Goal: Transaction & Acquisition: Purchase product/service

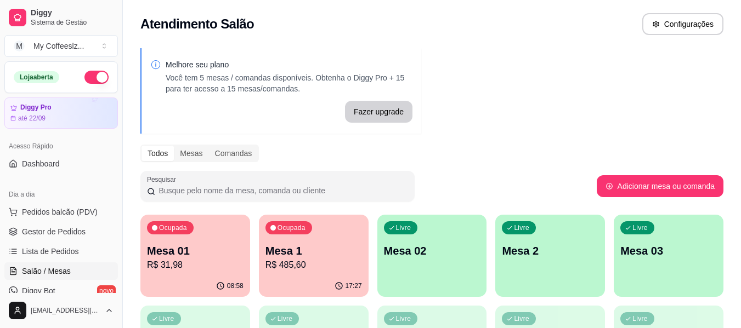
click at [446, 246] on p "Mesa 02" at bounding box center [432, 250] width 96 height 15
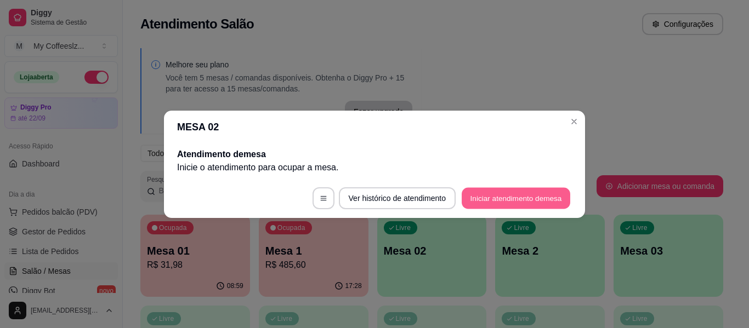
click at [503, 195] on button "Iniciar atendimento de mesa" at bounding box center [516, 197] width 109 height 21
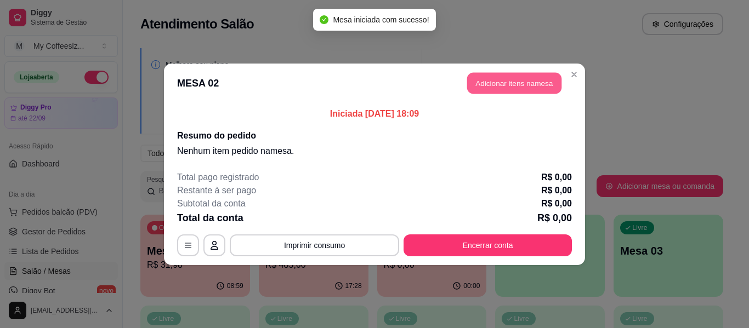
click at [486, 75] on button "Adicionar itens na mesa" at bounding box center [514, 82] width 94 height 21
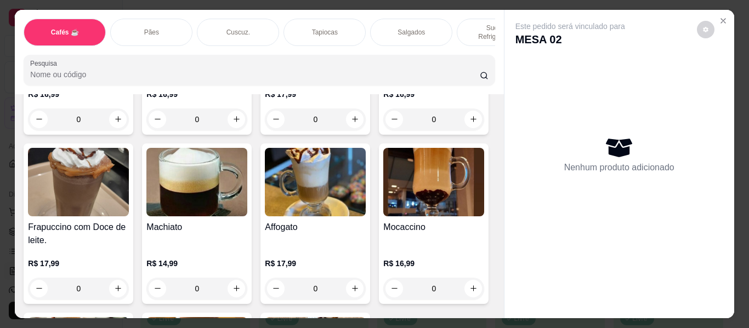
scroll to position [1261, 0]
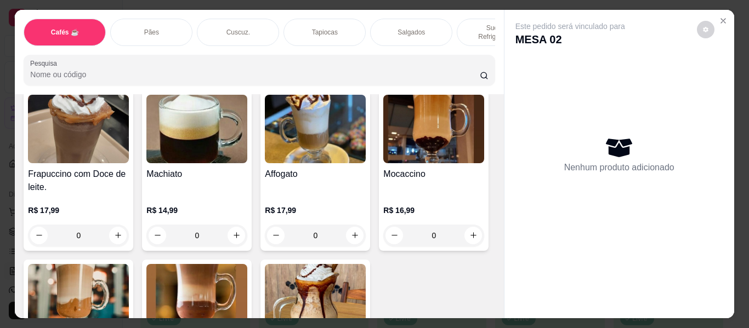
type input "1"
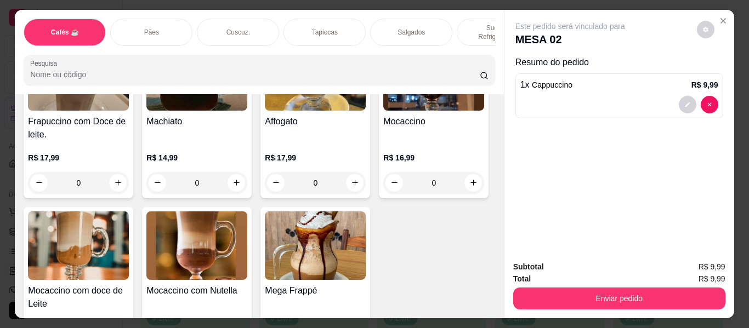
scroll to position [1370, 0]
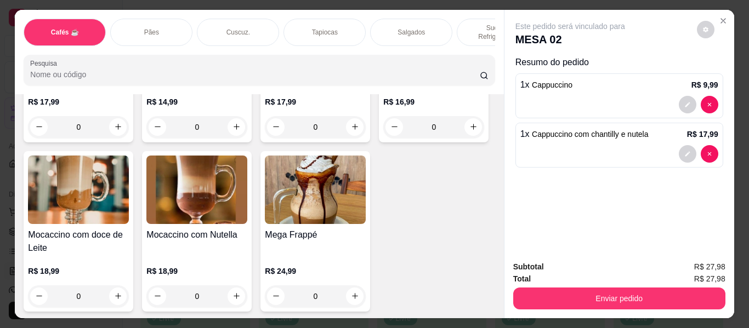
type input "0"
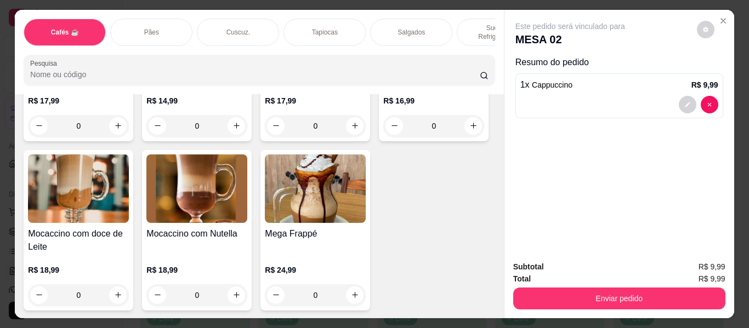
type input "1"
type input "2"
click at [472, 24] on p "Sucos e Refrigerantes" at bounding box center [498, 33] width 64 height 18
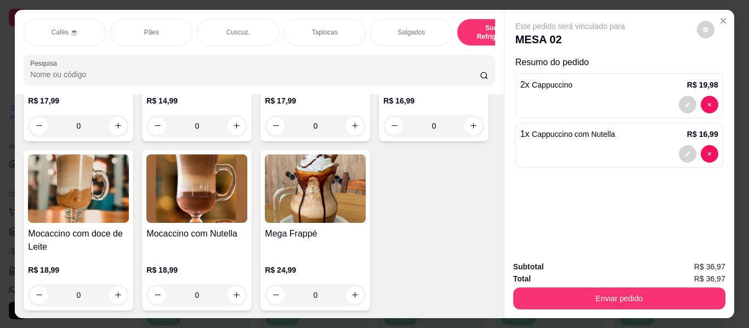
scroll to position [30, 0]
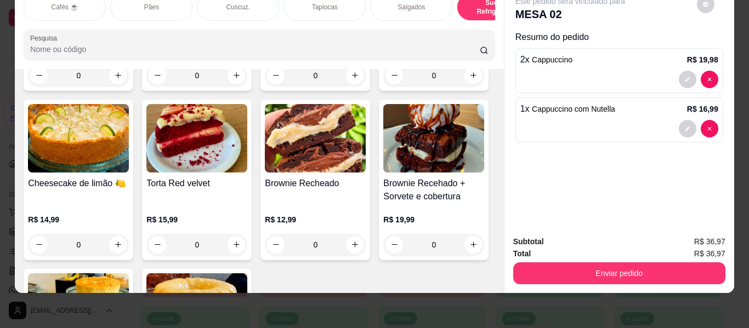
type input "1"
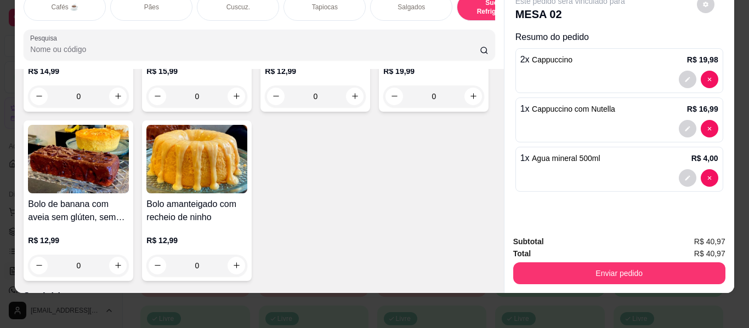
scroll to position [5222, 0]
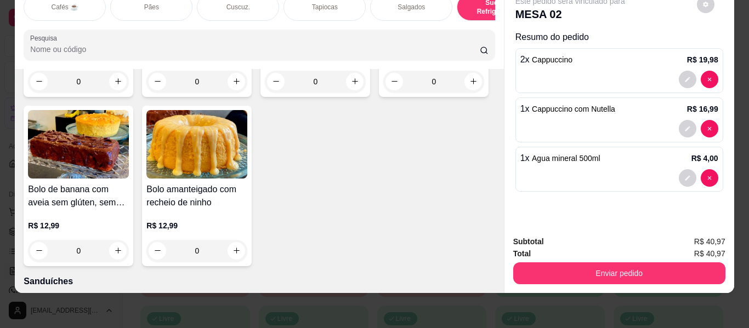
type input "2"
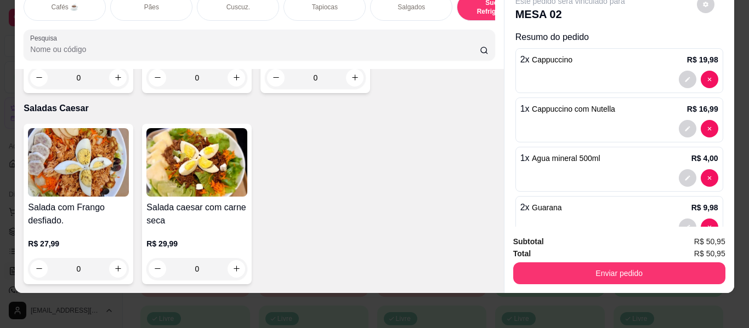
scroll to position [6318, 0]
type input "1"
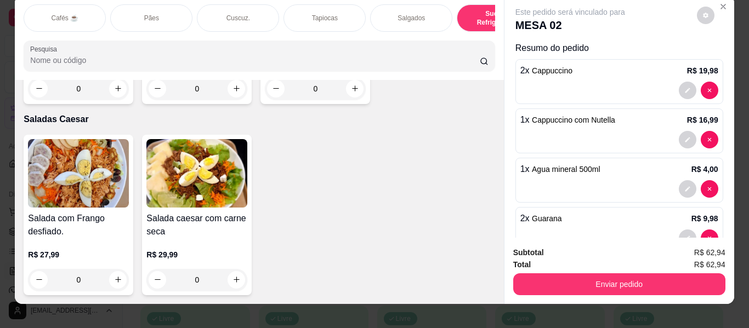
scroll to position [0, 0]
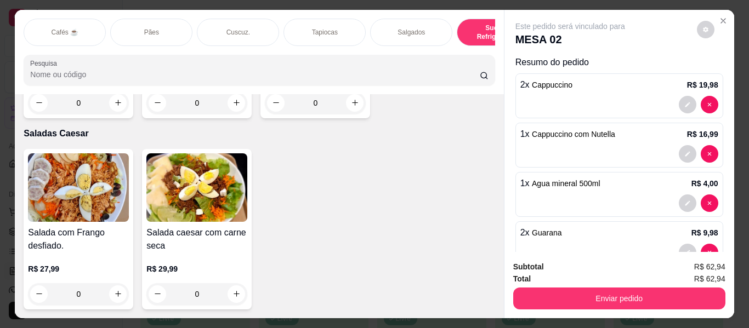
click at [408, 30] on p "Salgados" at bounding box center [410, 32] width 27 height 9
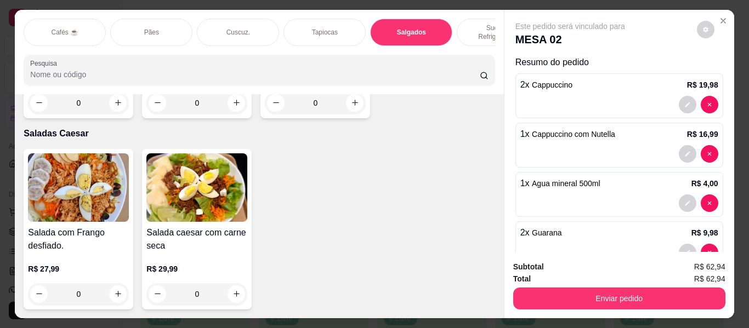
scroll to position [25, 0]
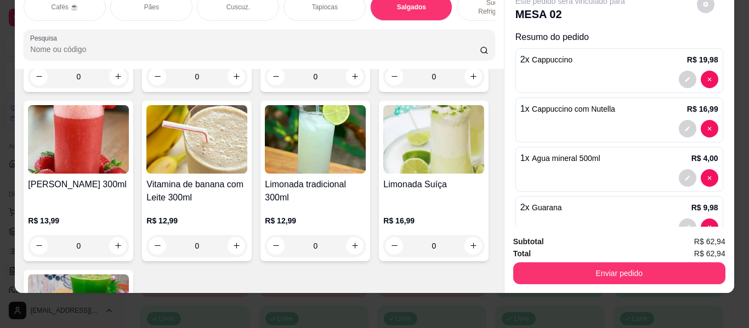
type input "2"
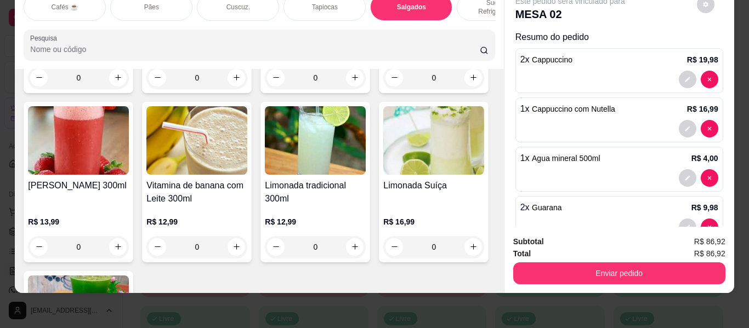
scroll to position [4528, 0]
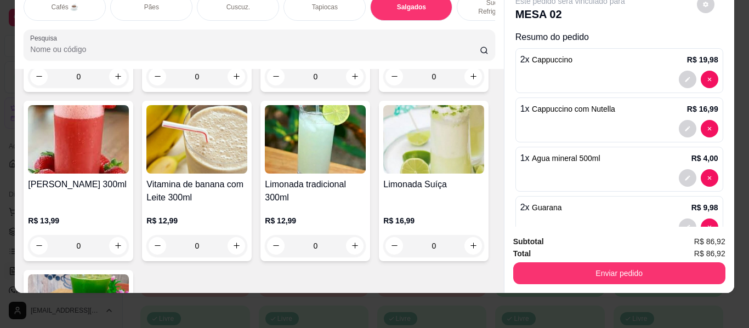
type input "1"
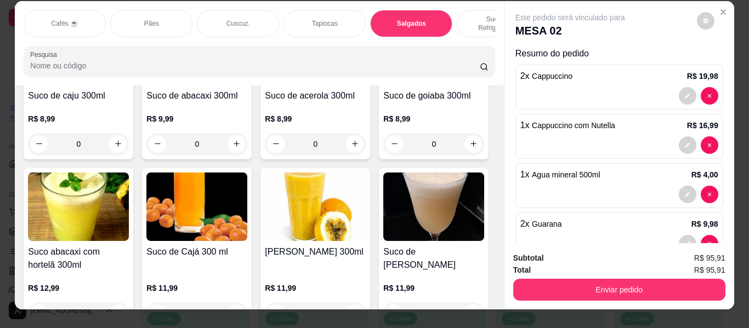
scroll to position [0, 0]
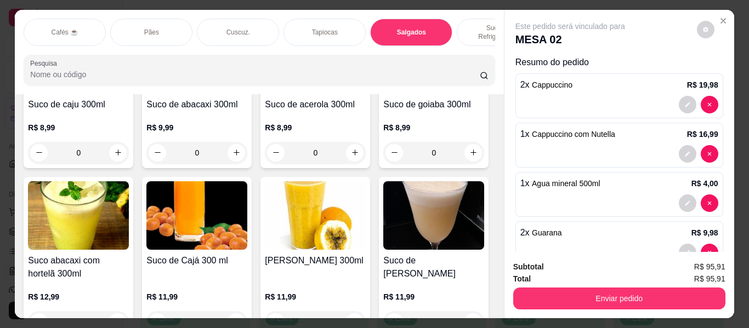
click at [317, 28] on p "Tapiocas" at bounding box center [325, 32] width 26 height 9
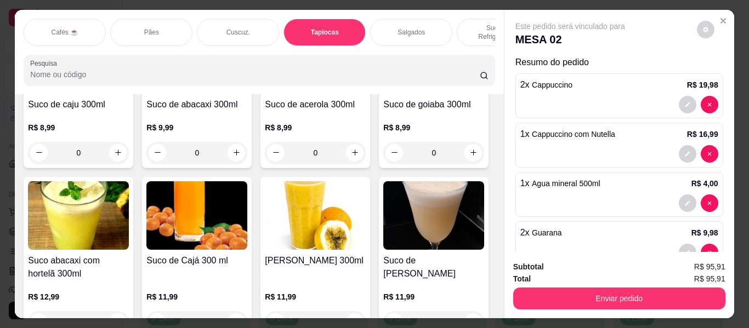
scroll to position [30, 0]
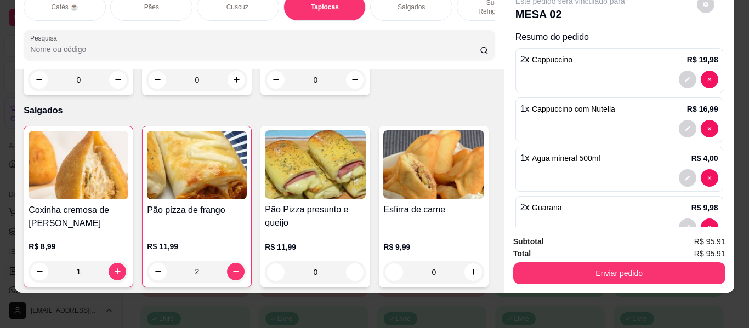
type input "1"
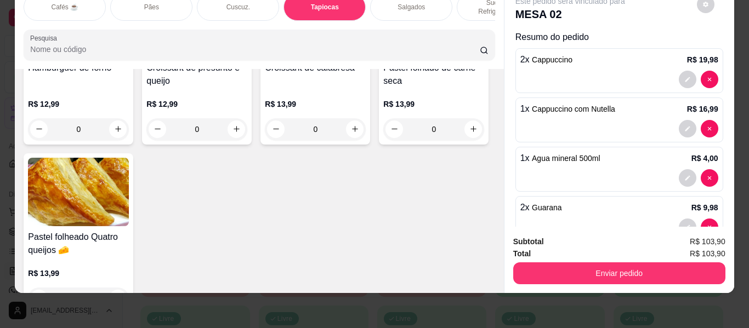
scroll to position [3649, 0]
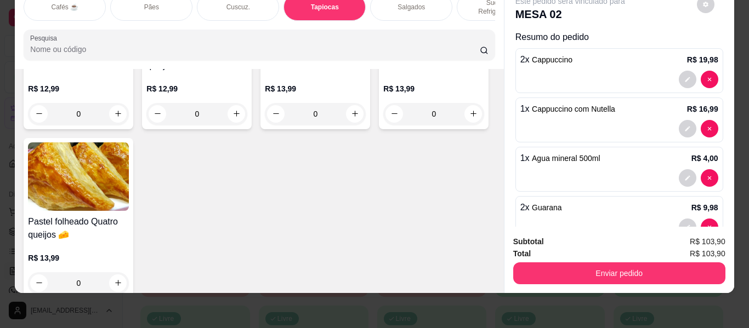
type input "1"
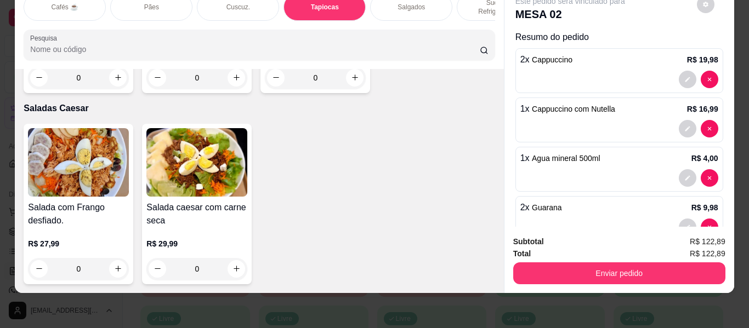
scroll to position [7595, 0]
click at [353, 82] on icon "increase-product-quantity" at bounding box center [355, 77] width 8 height 8
type input "1"
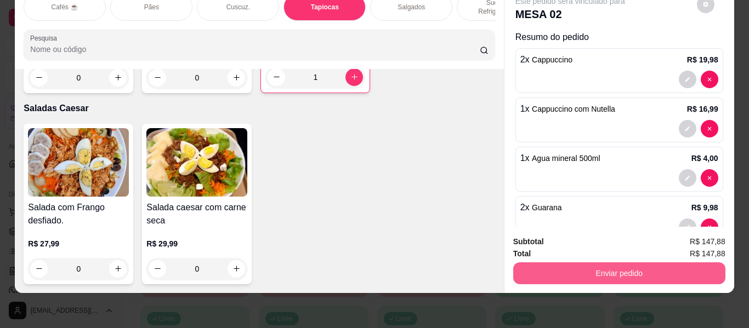
click at [617, 263] on button "Enviar pedido" at bounding box center [619, 274] width 212 height 22
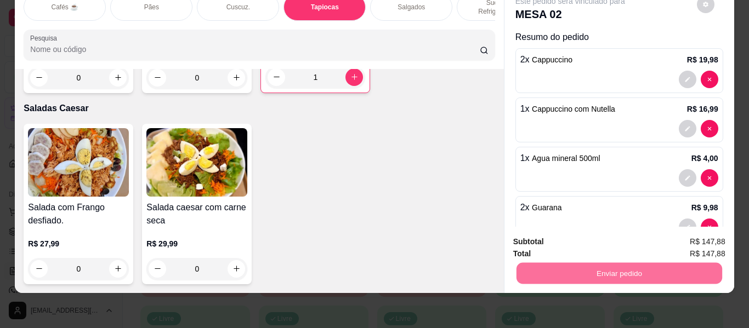
click at [608, 241] on button "Não registrar e enviar pedido" at bounding box center [582, 238] width 111 height 20
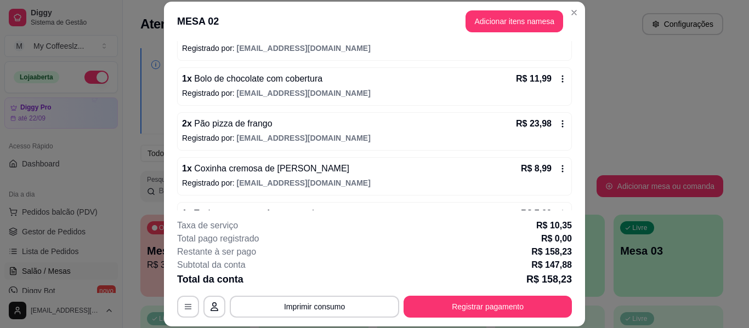
scroll to position [274, 0]
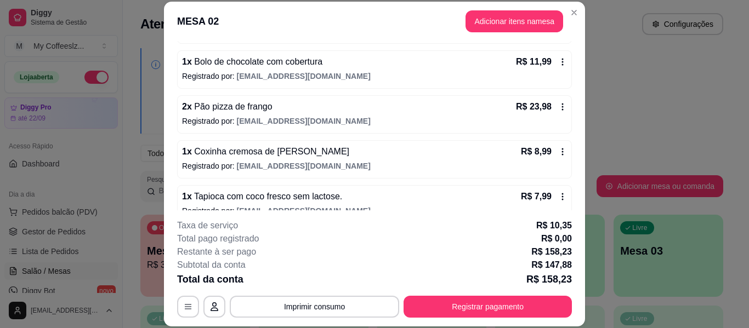
click at [539, 106] on div "R$ 23,98" at bounding box center [541, 106] width 51 height 13
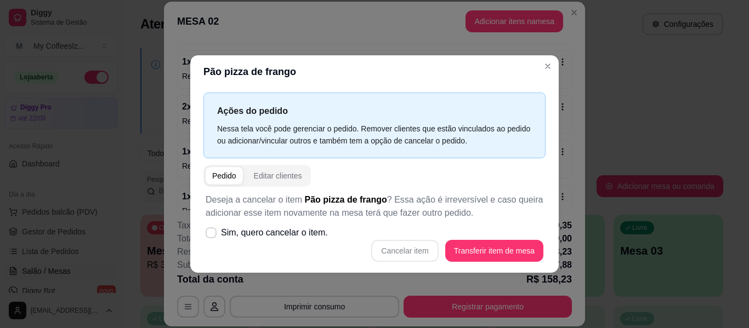
click at [413, 247] on div "Cancelar item Transferir item de mesa" at bounding box center [375, 251] width 338 height 22
click at [213, 232] on icon at bounding box center [211, 233] width 8 height 6
click at [212, 235] on input "Sim, quero cancelar o item." at bounding box center [208, 238] width 7 height 7
checkbox input "true"
click at [405, 247] on button "Cancelar item" at bounding box center [404, 250] width 65 height 21
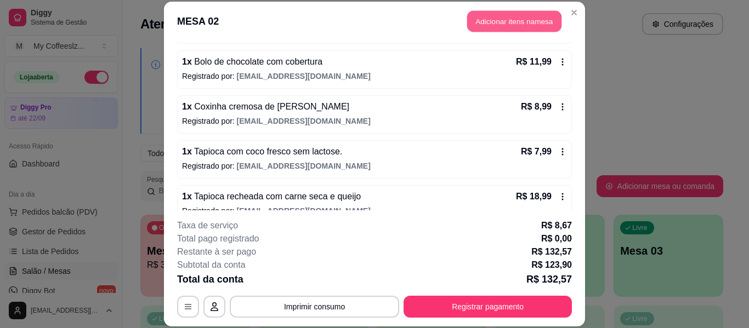
click at [494, 12] on button "Adicionar itens na mesa" at bounding box center [514, 21] width 94 height 21
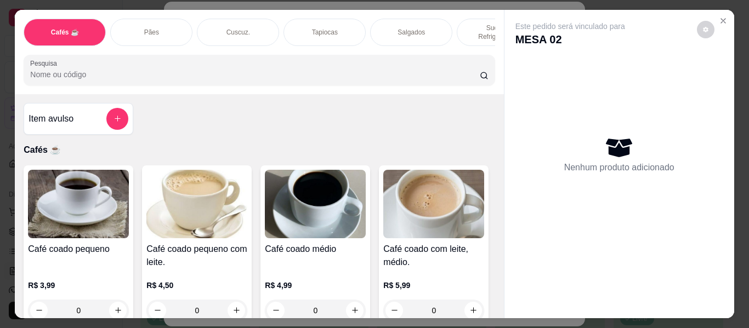
click at [434, 20] on div "Salgados" at bounding box center [411, 32] width 82 height 27
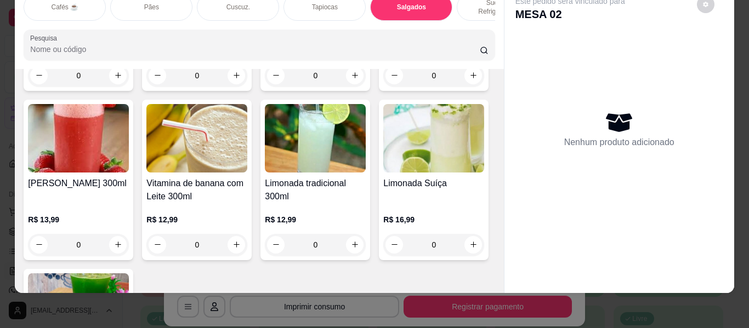
type input "1"
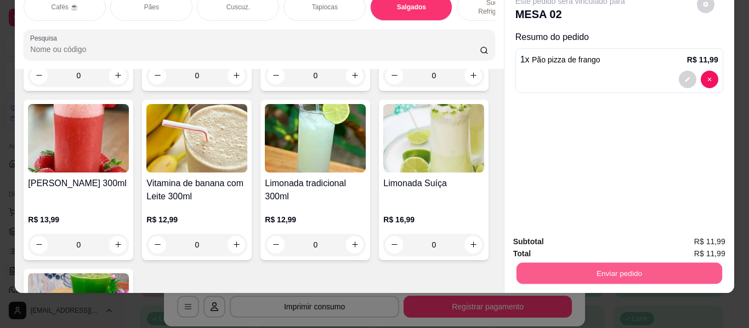
click at [540, 263] on button "Enviar pedido" at bounding box center [619, 273] width 206 height 21
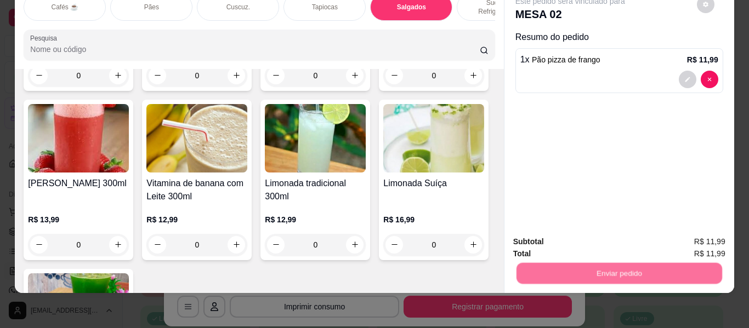
click at [553, 239] on button "Não registrar e enviar pedido" at bounding box center [583, 237] width 114 height 21
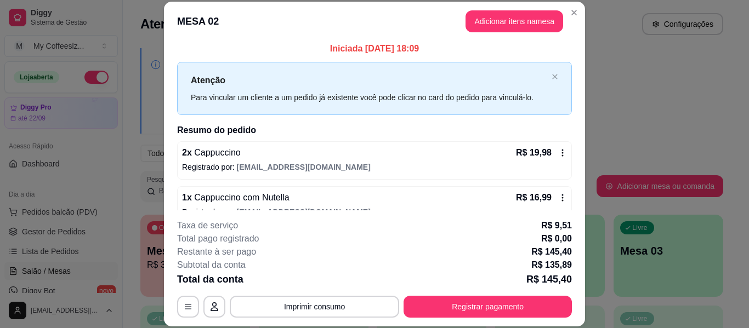
scroll to position [0, 0]
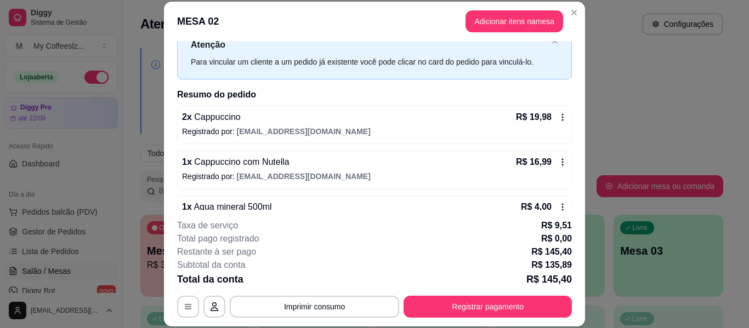
scroll to position [55, 0]
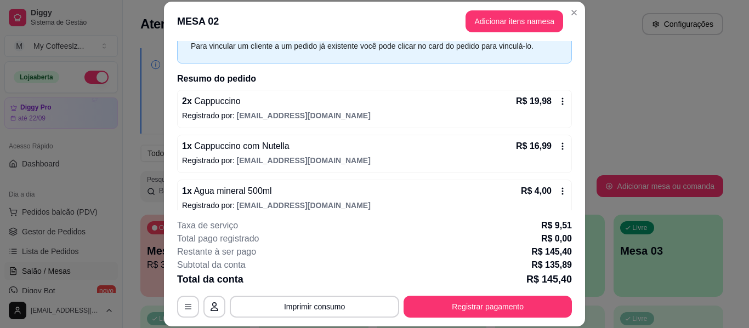
click at [297, 75] on h2 "Resumo do pedido" at bounding box center [374, 78] width 395 height 13
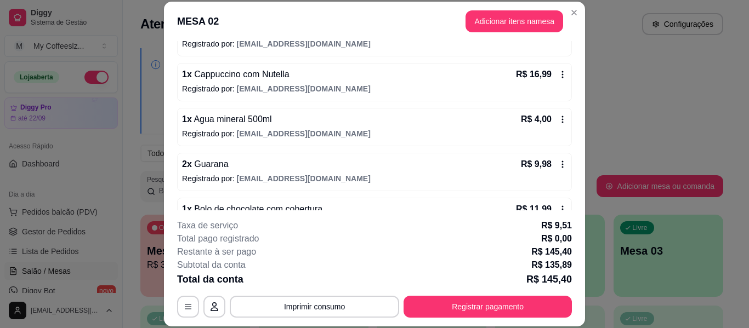
scroll to position [110, 0]
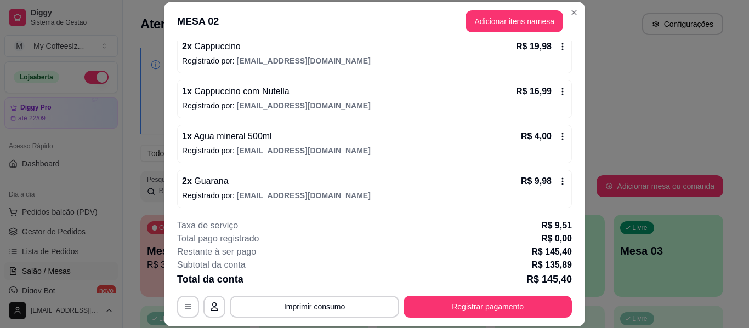
click at [552, 275] on p "R$ 145,40" at bounding box center [548, 279] width 45 height 15
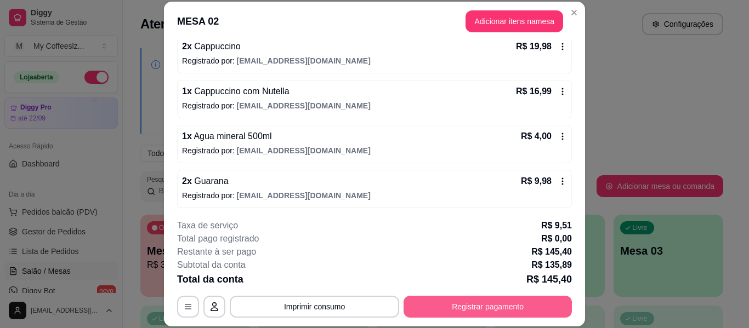
click at [439, 306] on button "Registrar pagamento" at bounding box center [487, 307] width 168 height 22
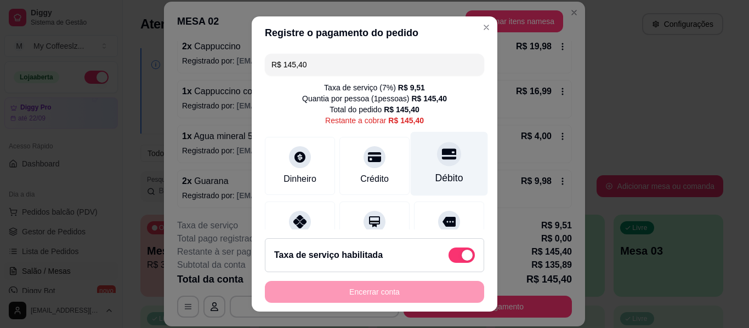
click at [437, 164] on div at bounding box center [449, 154] width 24 height 24
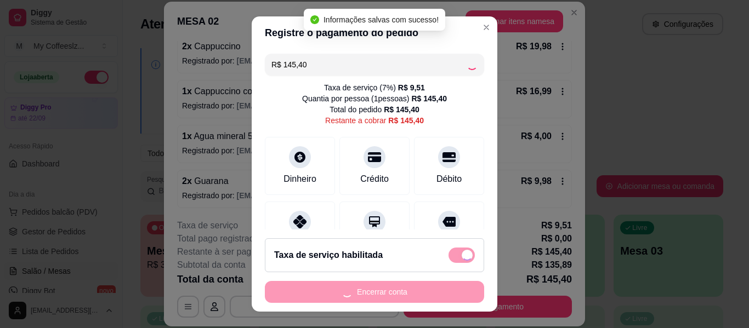
type input "R$ 0,00"
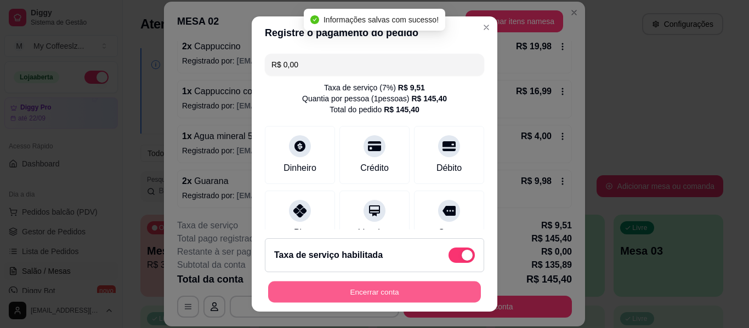
click at [345, 294] on button "Encerrar conta" at bounding box center [374, 292] width 213 height 21
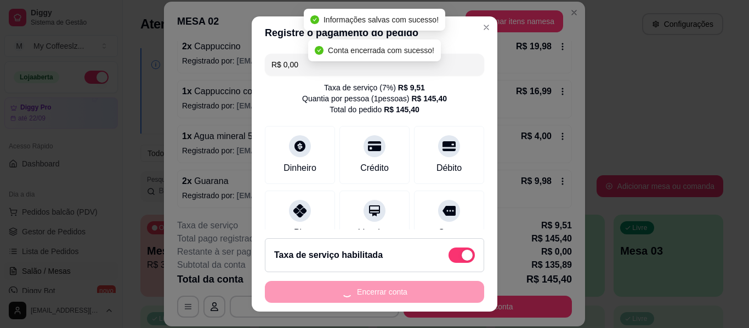
scroll to position [0, 0]
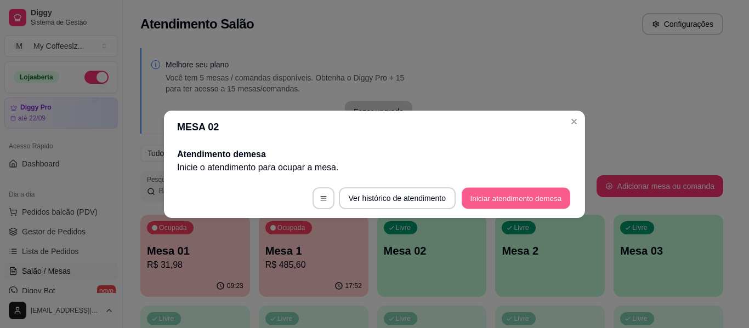
click at [533, 202] on button "Iniciar atendimento de mesa" at bounding box center [516, 197] width 109 height 21
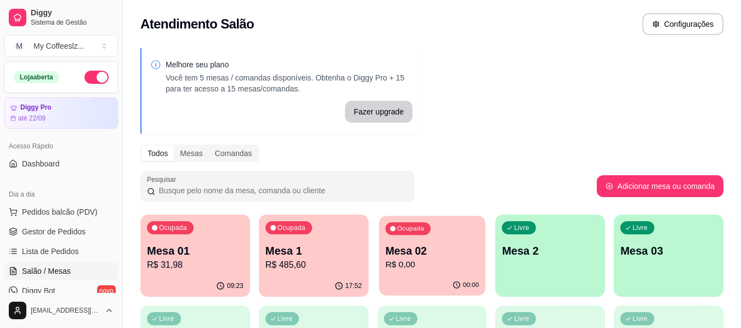
click at [442, 276] on div "00:00" at bounding box center [432, 285] width 106 height 21
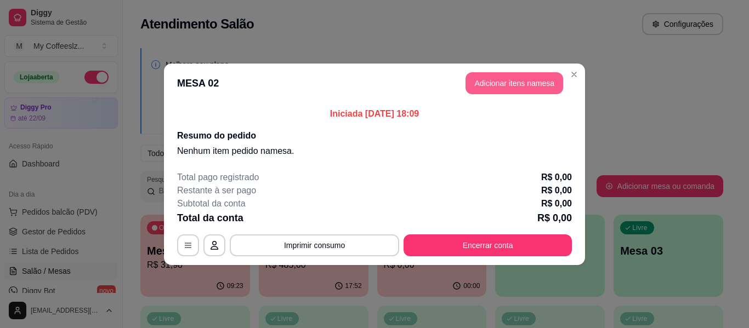
click at [514, 79] on button "Adicionar itens na mesa" at bounding box center [514, 83] width 98 height 22
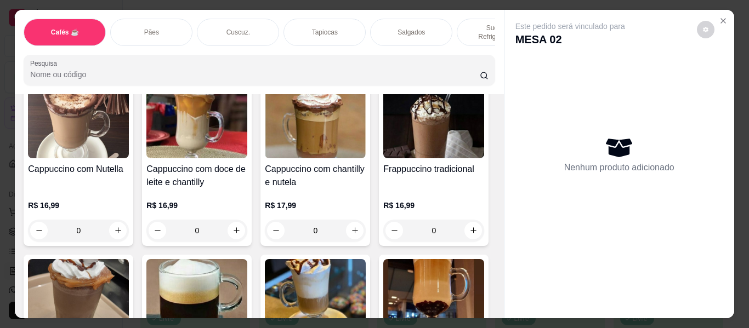
scroll to position [1206, 0]
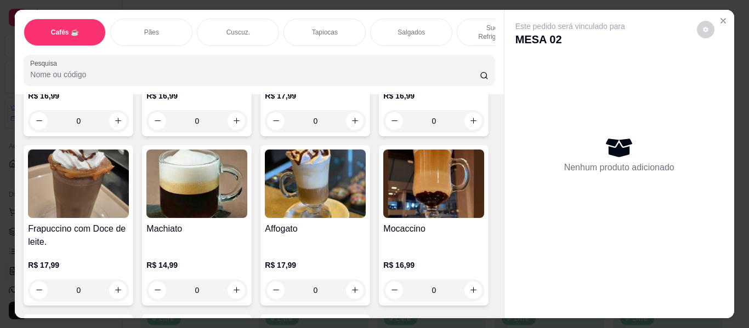
type input "1"
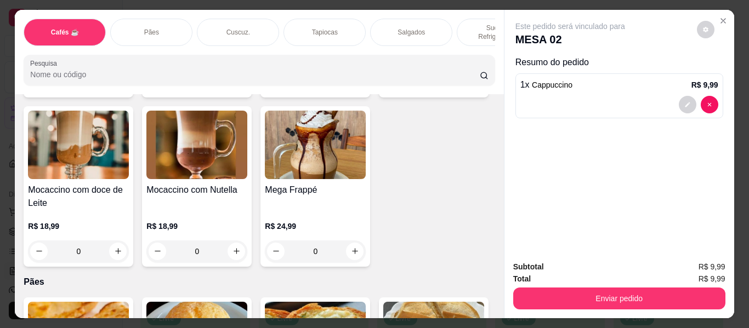
scroll to position [1480, 0]
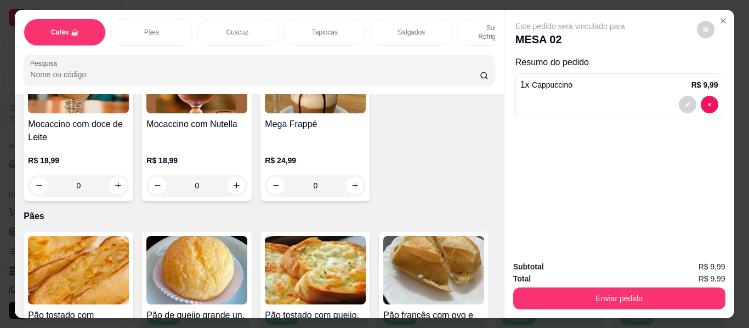
type input "1"
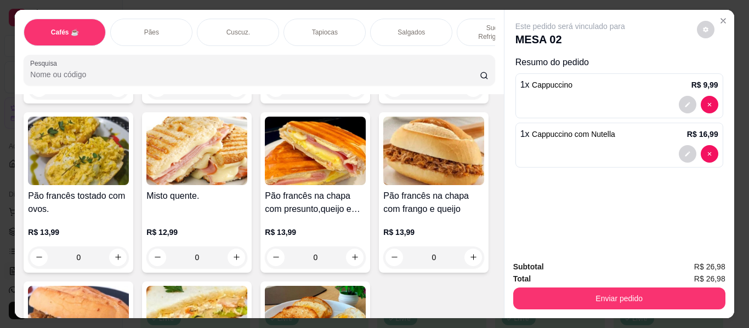
scroll to position [1755, 0]
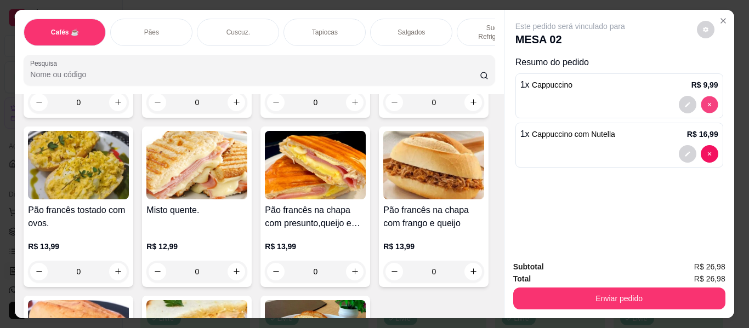
type input "0"
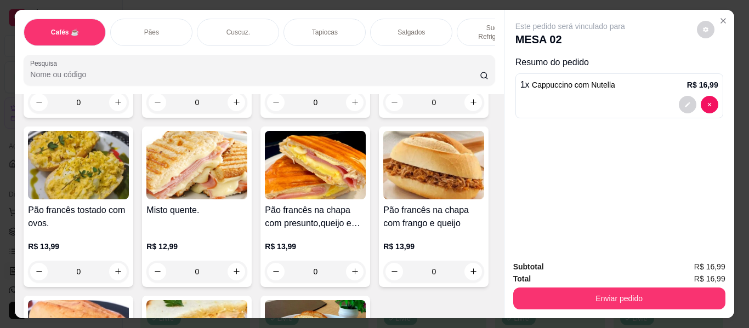
type input "1"
click at [422, 19] on div "Salgados" at bounding box center [411, 32] width 82 height 27
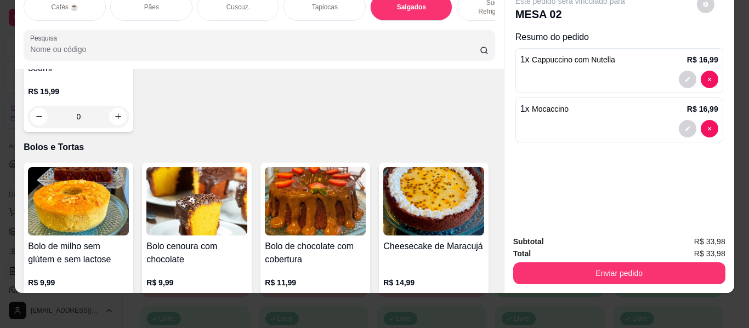
scroll to position [0, 0]
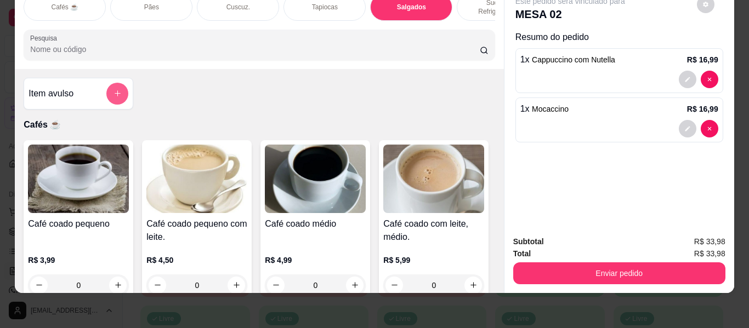
click at [106, 83] on button "add-separate-item" at bounding box center [117, 94] width 22 height 22
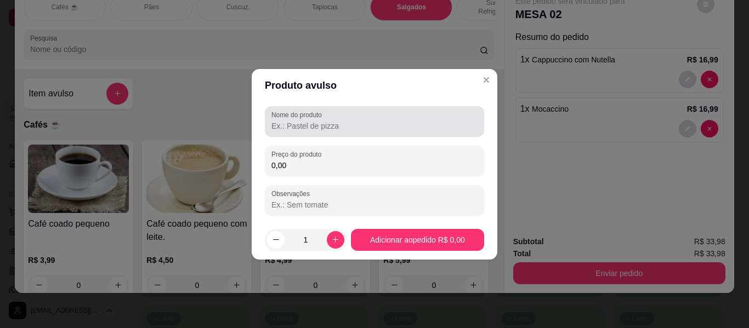
click at [292, 124] on input "Nome do produto" at bounding box center [374, 126] width 206 height 11
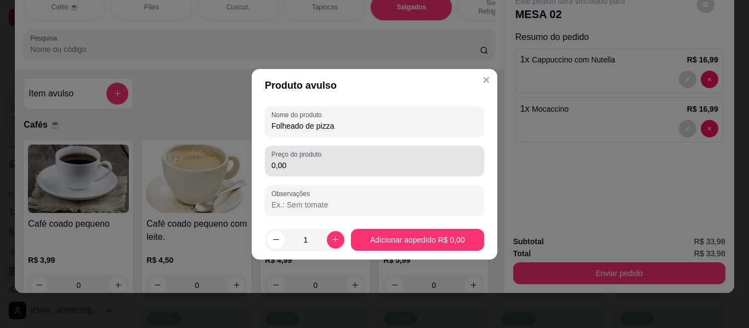
type input "Folheado de pizza"
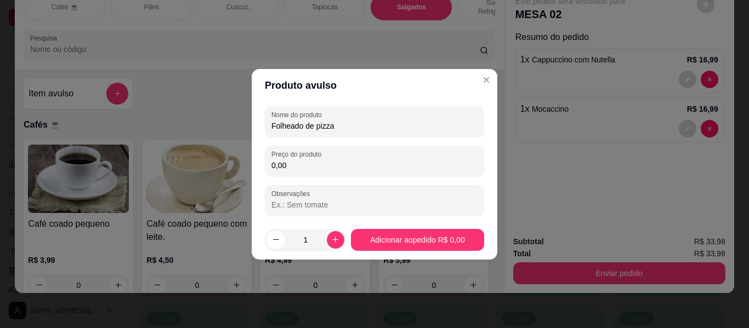
click at [325, 169] on input "0,00" at bounding box center [374, 165] width 206 height 11
type input "13,99"
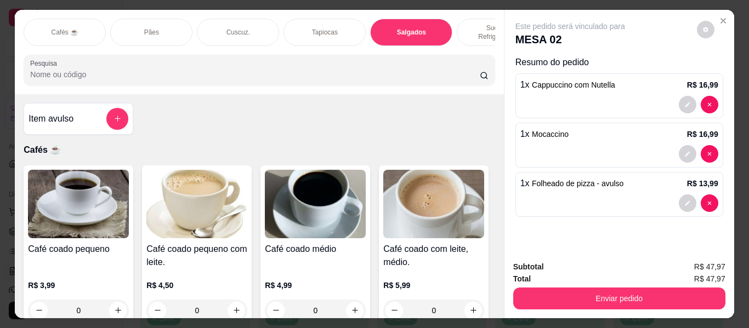
click at [415, 28] on p "Salgados" at bounding box center [411, 32] width 29 height 9
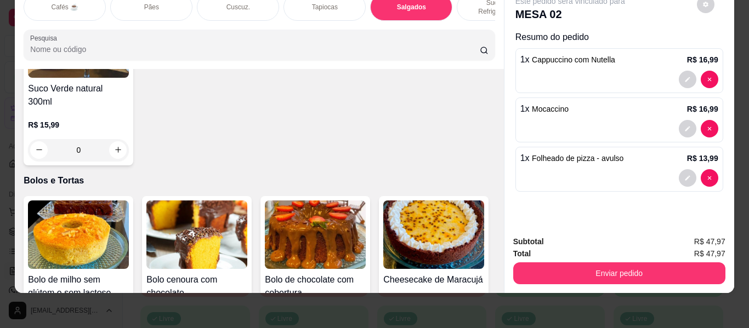
scroll to position [4747, 0]
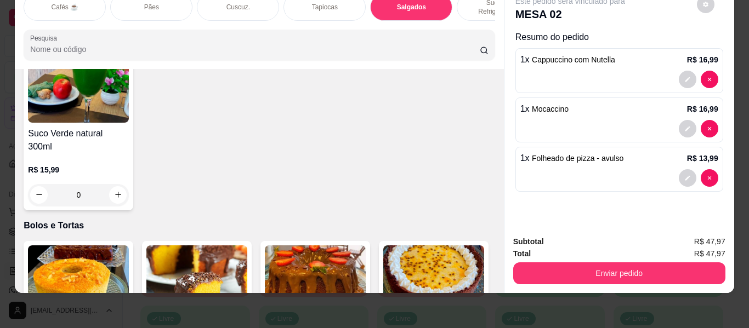
type input "1"
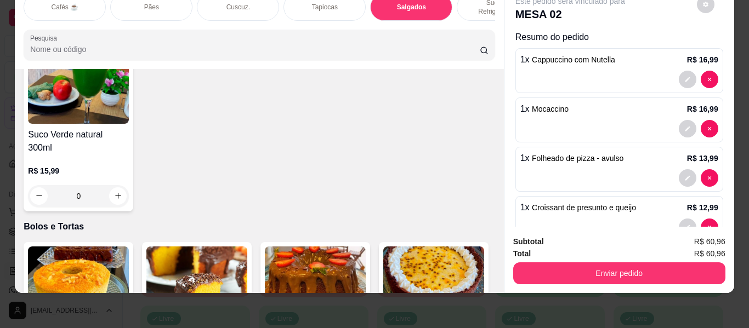
click at [613, 169] on div at bounding box center [619, 178] width 198 height 18
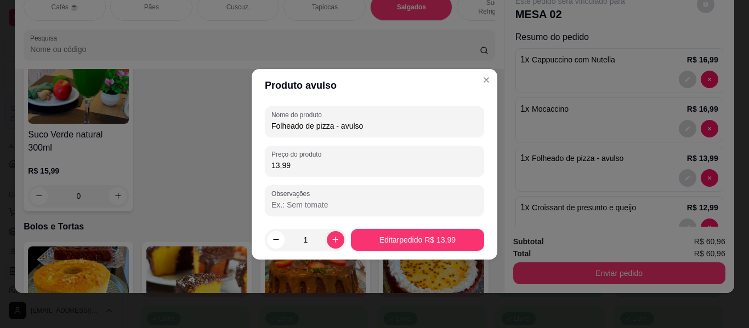
click at [309, 165] on input "13,99" at bounding box center [374, 165] width 206 height 11
type input "13,99"
click at [327, 237] on button "increase-product-quantity" at bounding box center [335, 239] width 17 height 17
type input "2"
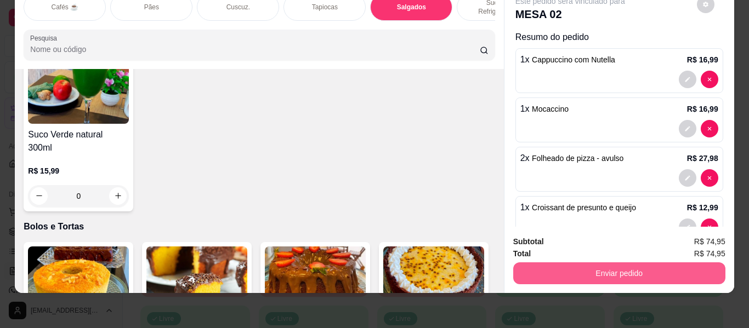
click at [571, 265] on button "Enviar pedido" at bounding box center [619, 274] width 212 height 22
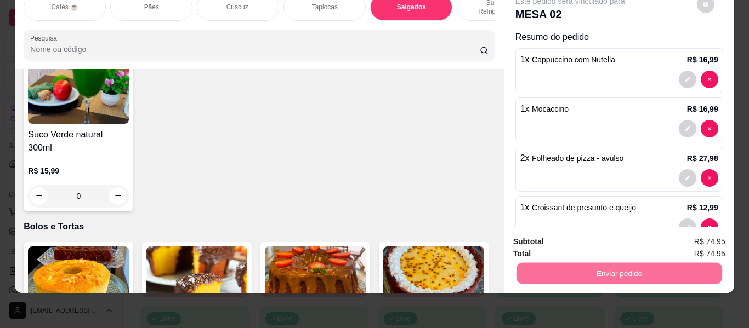
click at [593, 237] on button "Não registrar e enviar pedido" at bounding box center [583, 237] width 114 height 21
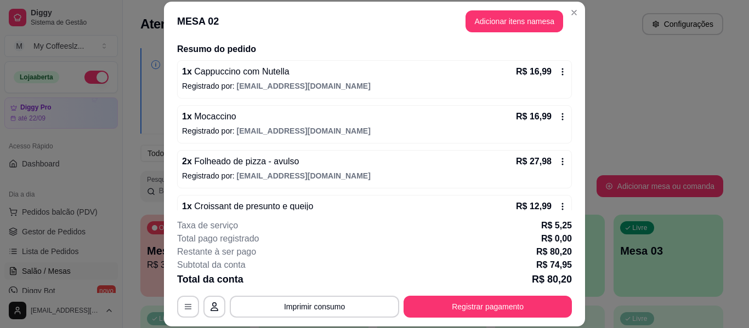
scroll to position [112, 0]
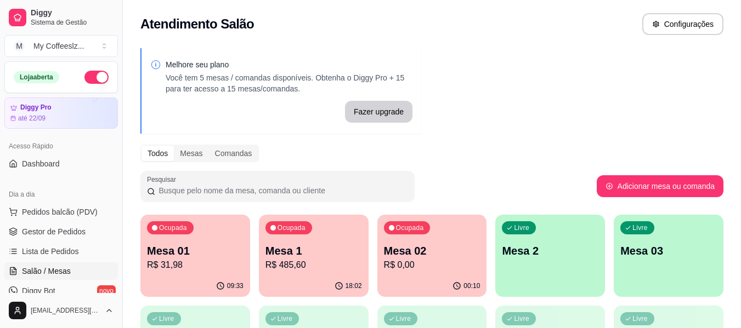
click at [416, 269] on p "R$ 0,00" at bounding box center [432, 265] width 96 height 13
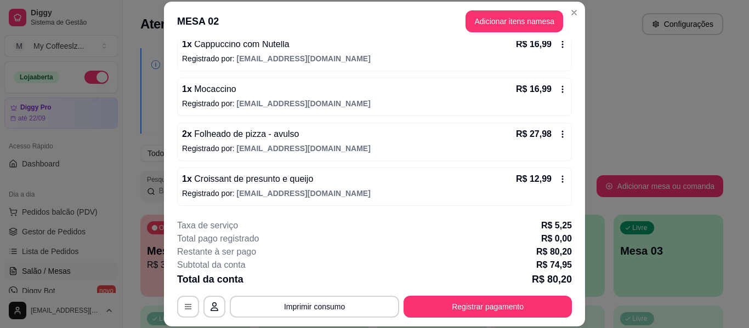
click at [382, 99] on p "Registrado por: [EMAIL_ADDRESS][DOMAIN_NAME]" at bounding box center [374, 103] width 385 height 11
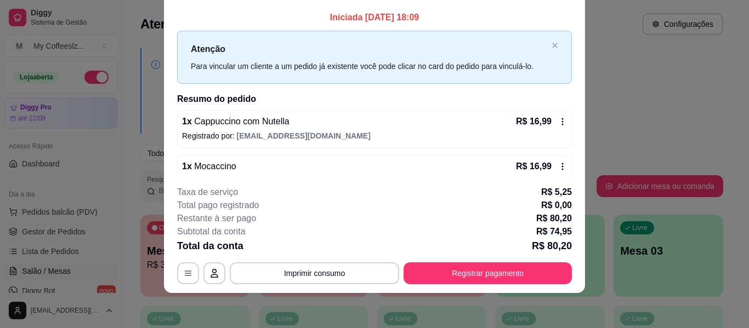
scroll to position [0, 0]
